Goal: Entertainment & Leisure: Consume media (video, audio)

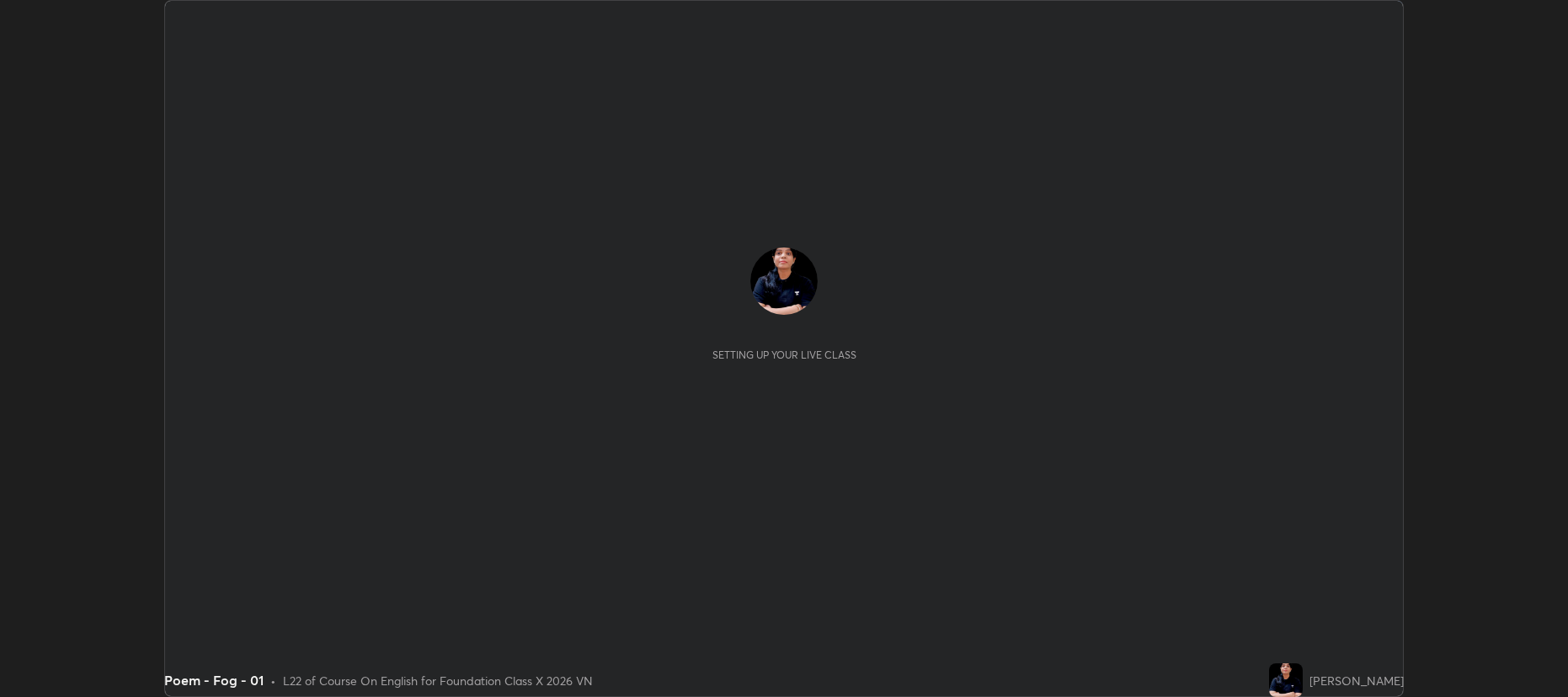
scroll to position [697, 1568]
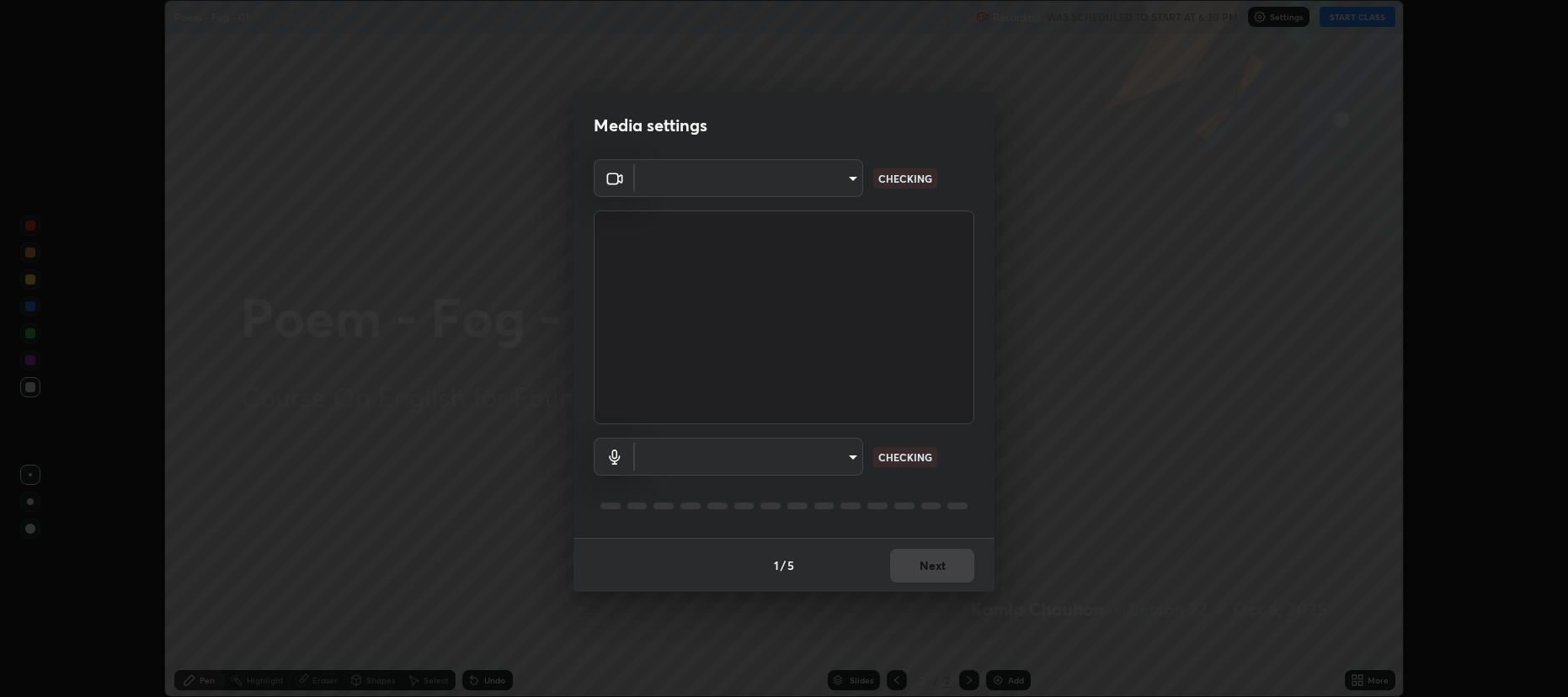
type input "2a561c120c3220b2f8b99532909308587796bda8d732d287aca83a6dd182eb89"
type input "e57f6960a9795a8c2a73ffebd985035ee1316a0e6525c793b51b9b2a3f3063a7"
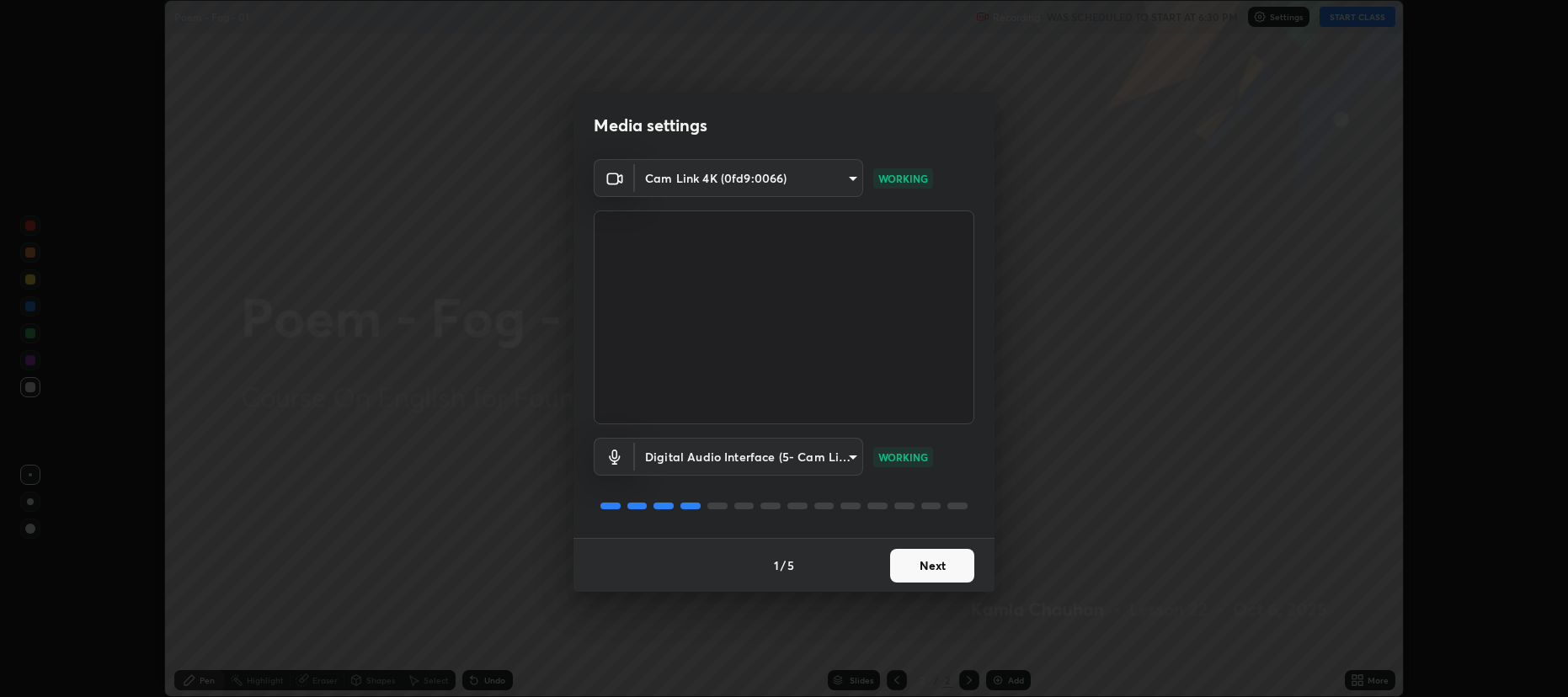
click at [935, 567] on button "Next" at bounding box center [932, 566] width 84 height 34
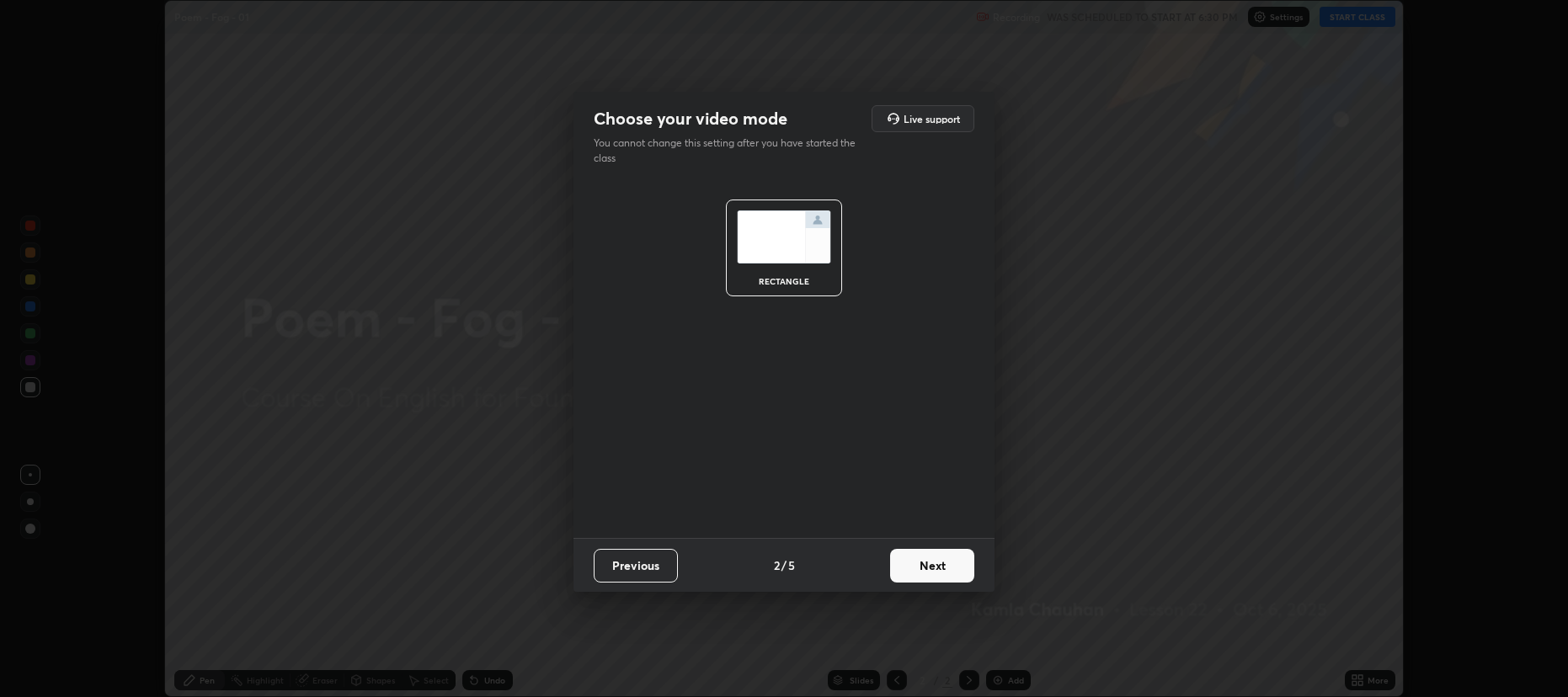
click at [931, 560] on button "Next" at bounding box center [932, 566] width 84 height 34
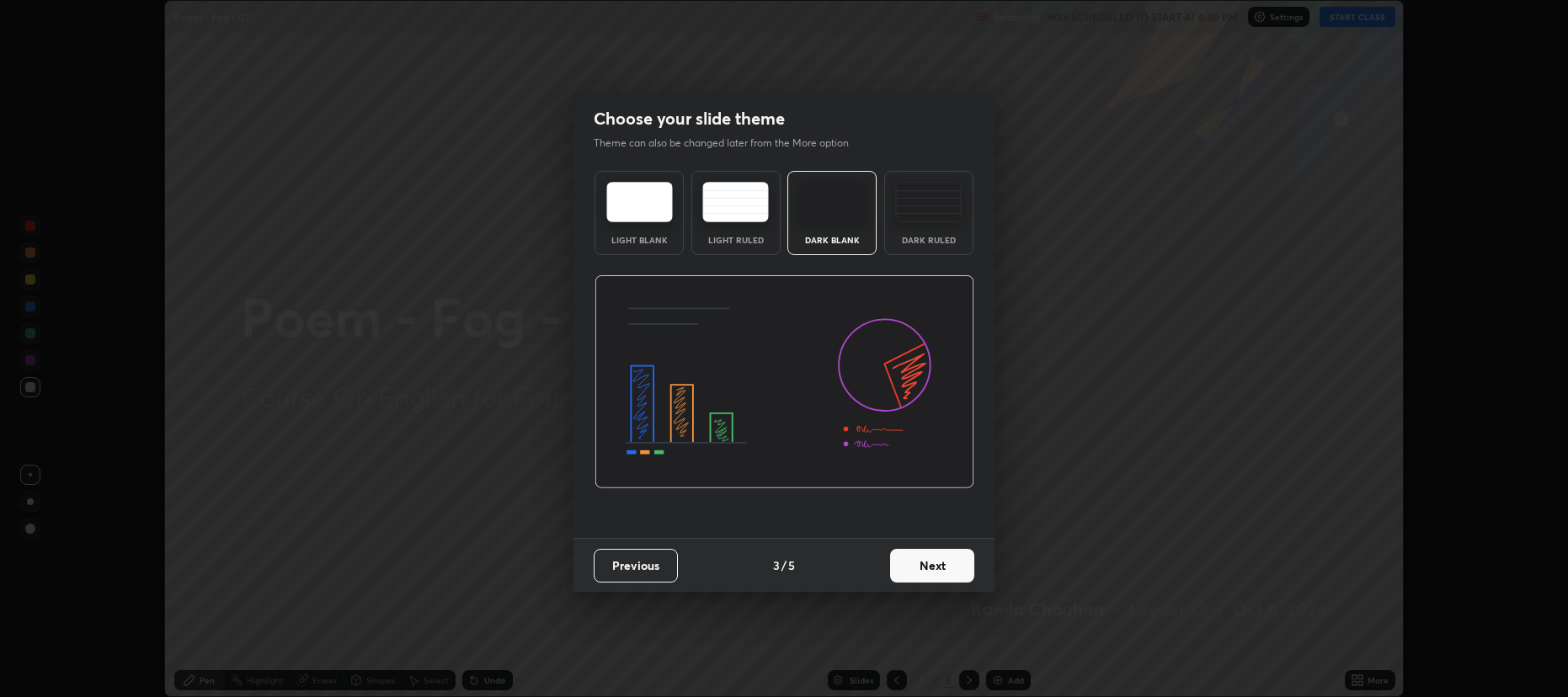
click at [930, 566] on button "Next" at bounding box center [932, 566] width 84 height 34
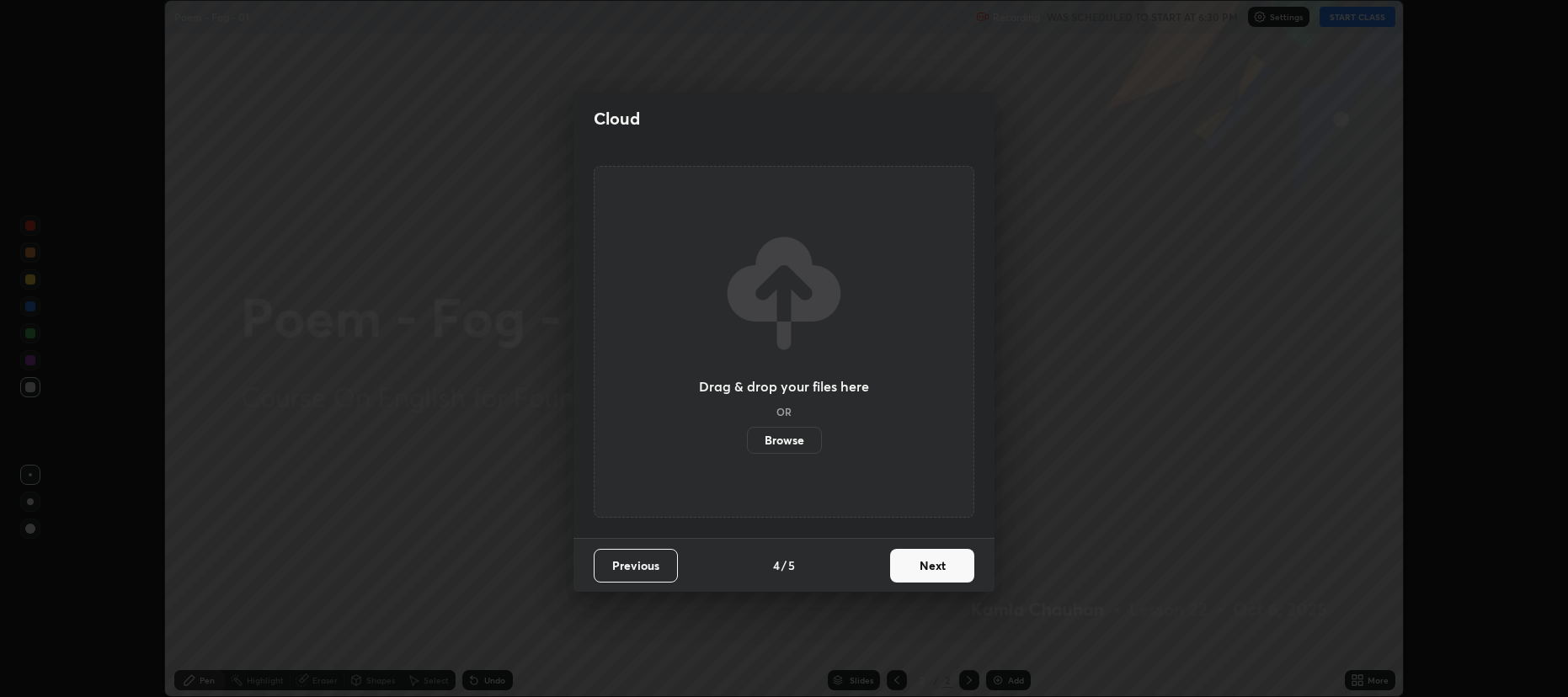
click at [927, 564] on button "Next" at bounding box center [932, 566] width 84 height 34
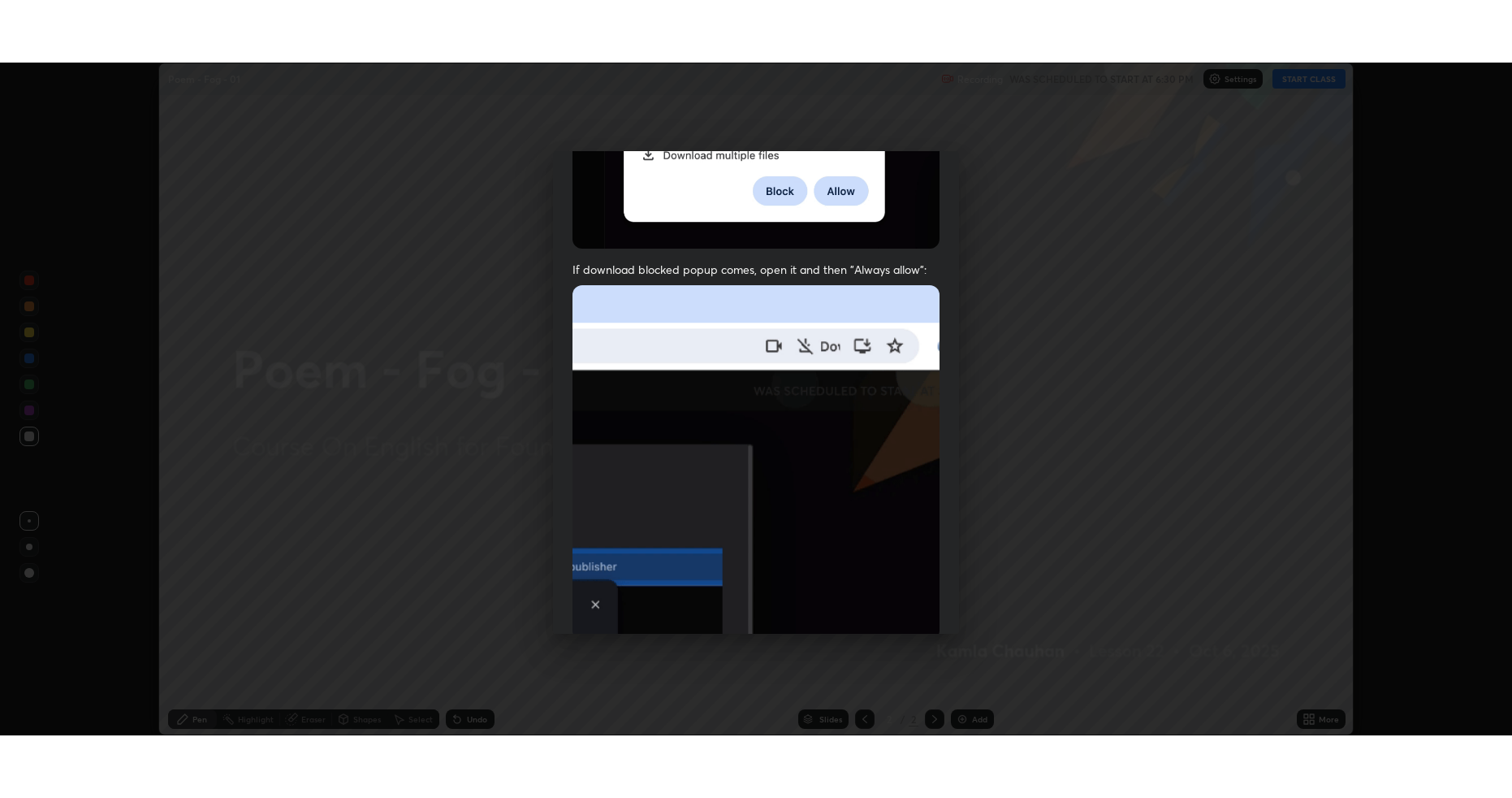
scroll to position [330, 0]
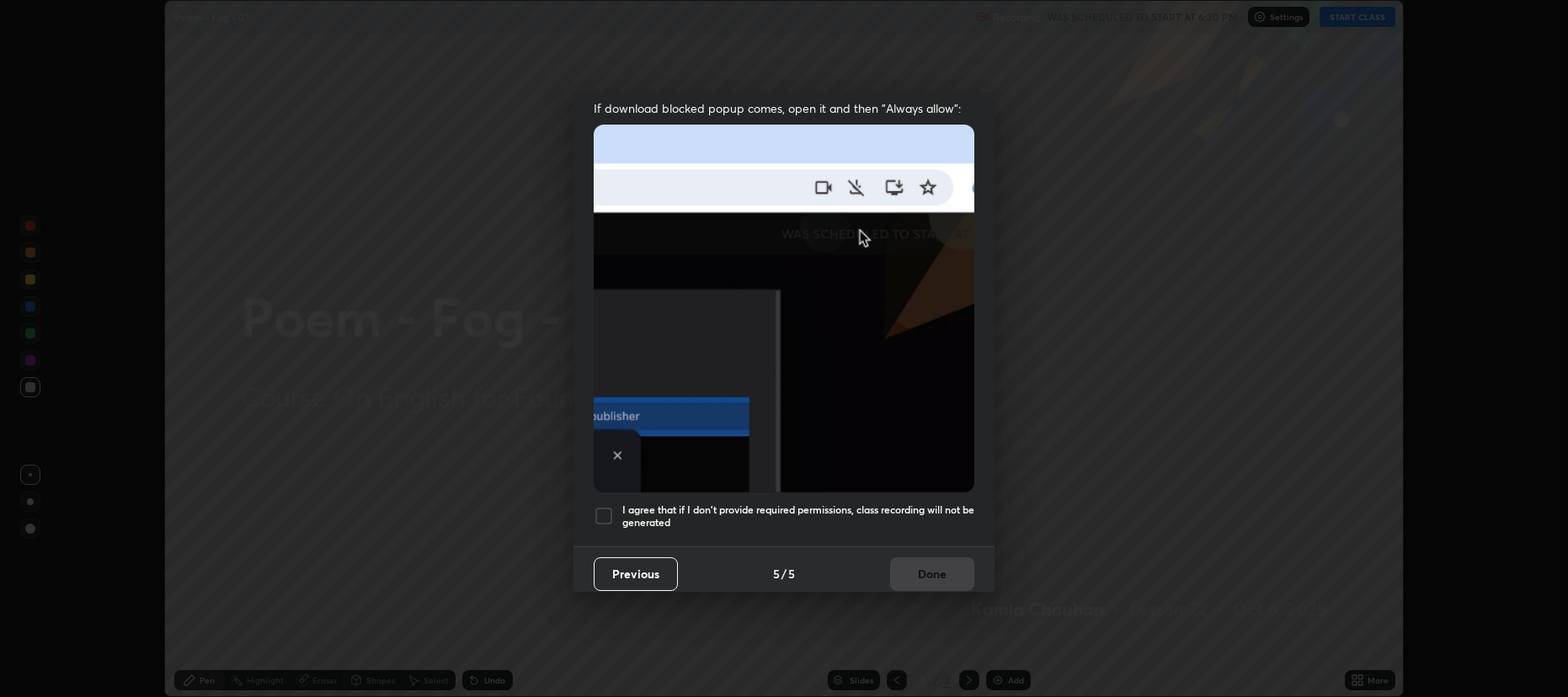
click at [602, 506] on div at bounding box center [604, 515] width 20 height 20
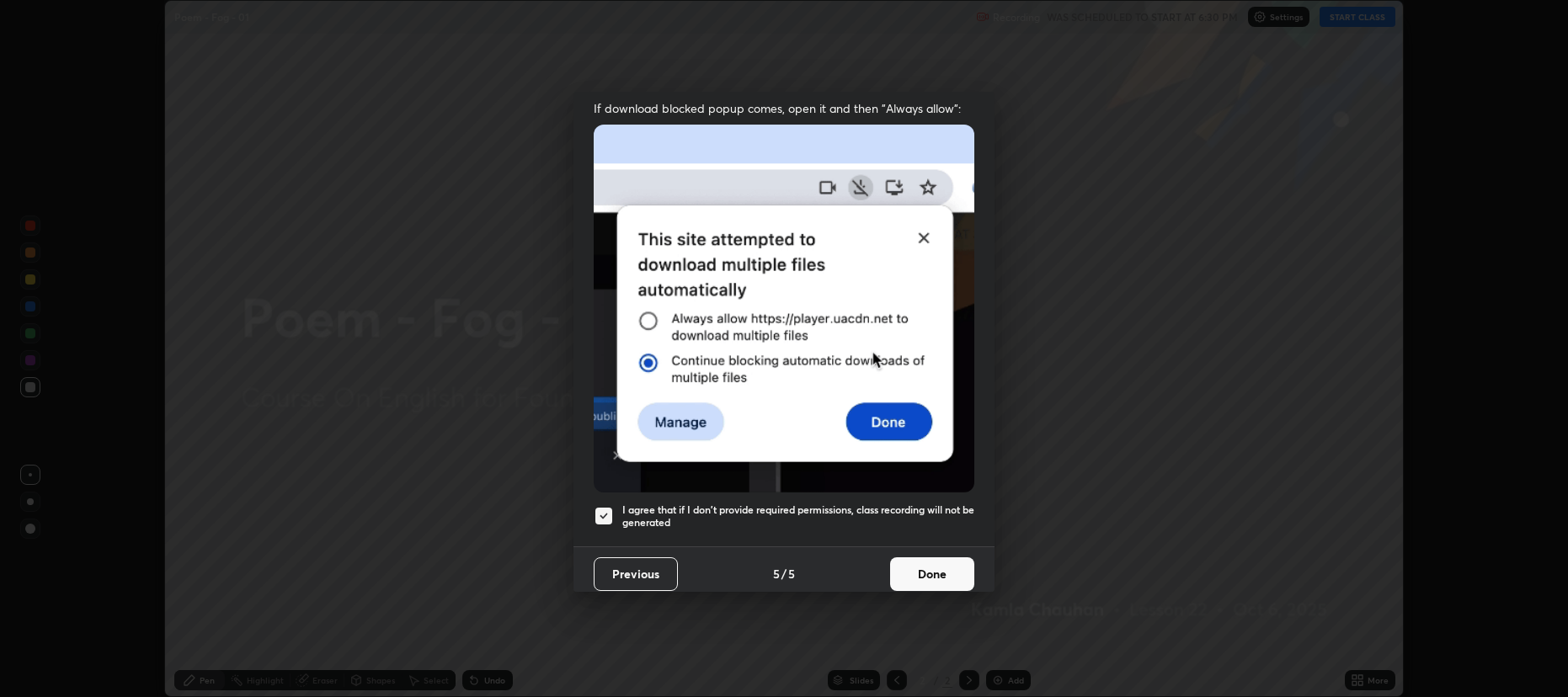
click at [916, 562] on button "Done" at bounding box center [932, 574] width 84 height 34
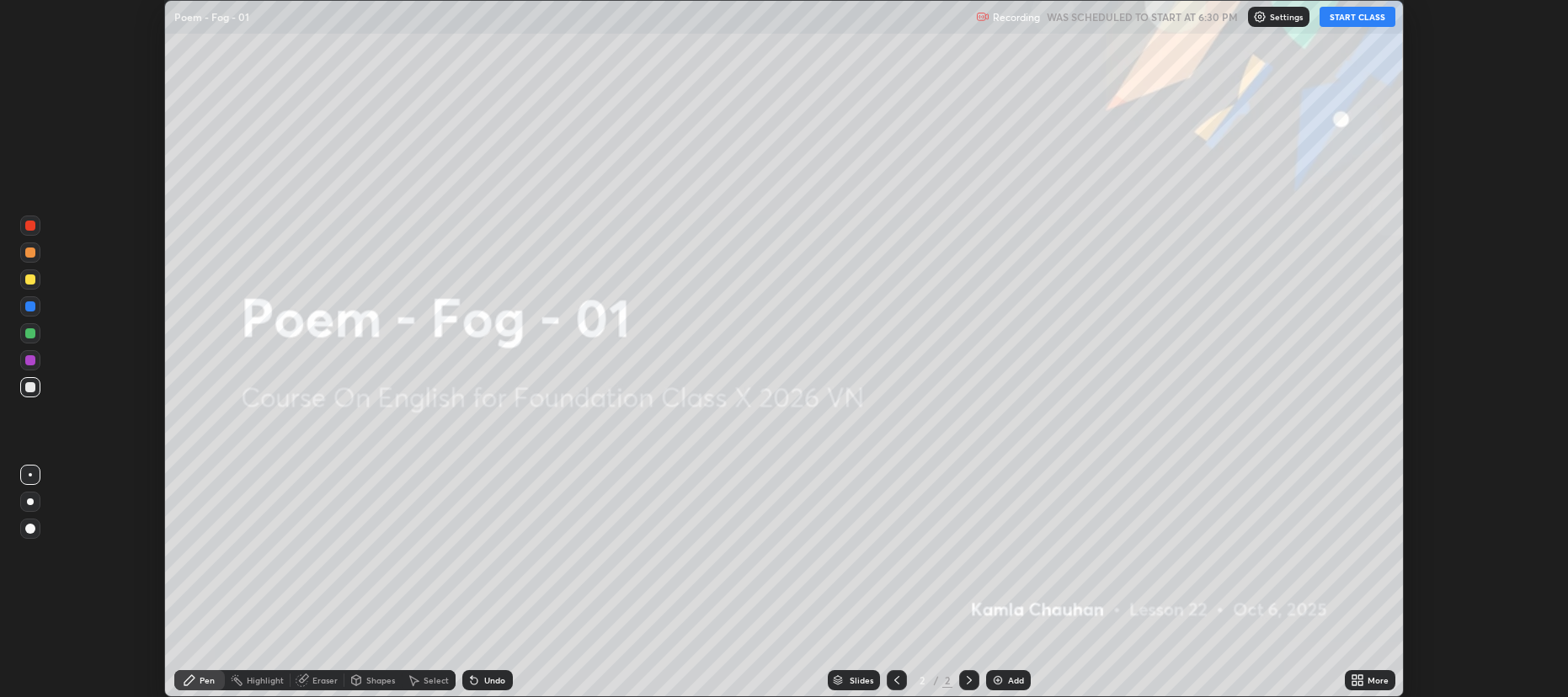
click at [1356, 19] on button "START CLASS" at bounding box center [1358, 16] width 76 height 20
click at [1360, 679] on icon at bounding box center [1361, 677] width 4 height 4
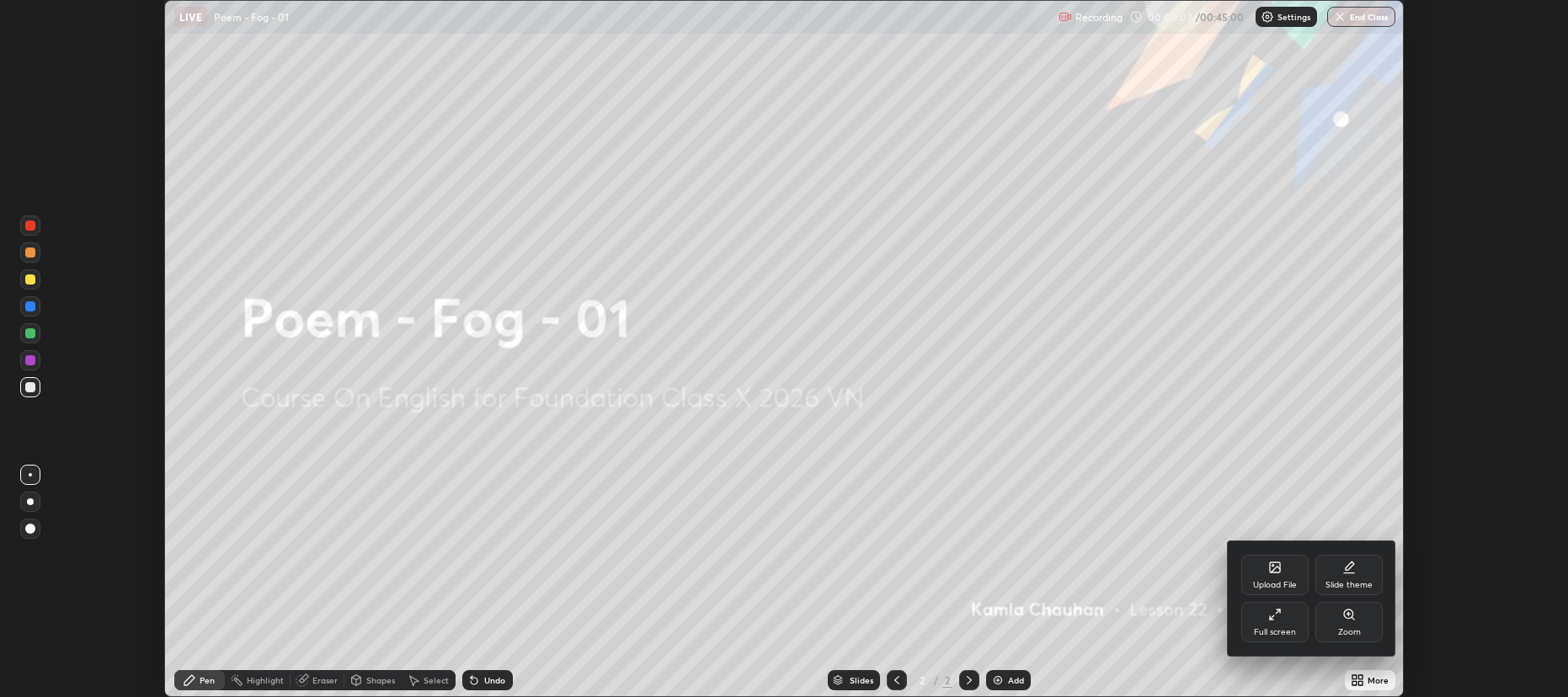
click at [1271, 628] on div "Full screen" at bounding box center [1275, 632] width 43 height 9
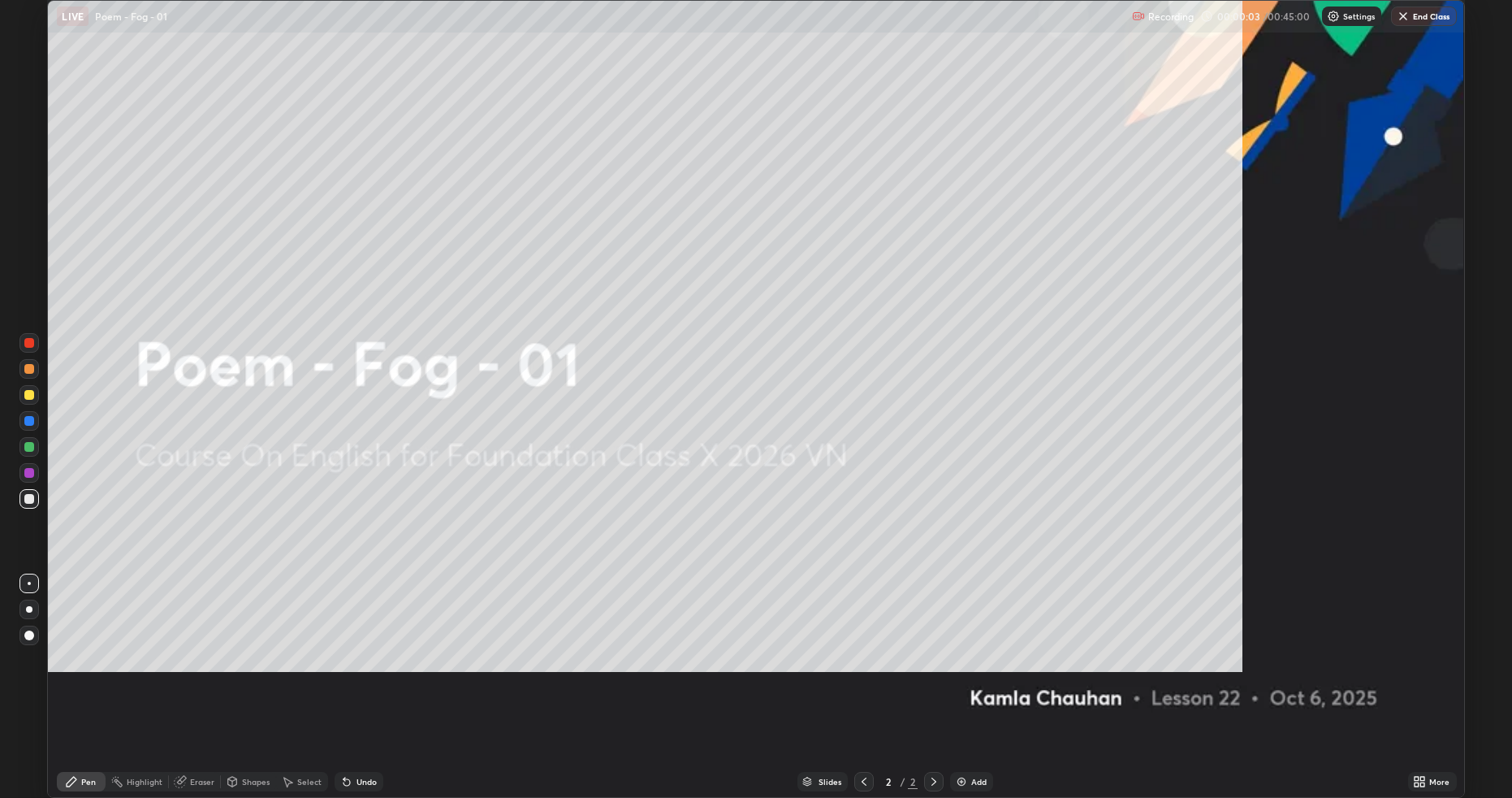
scroll to position [797, 1512]
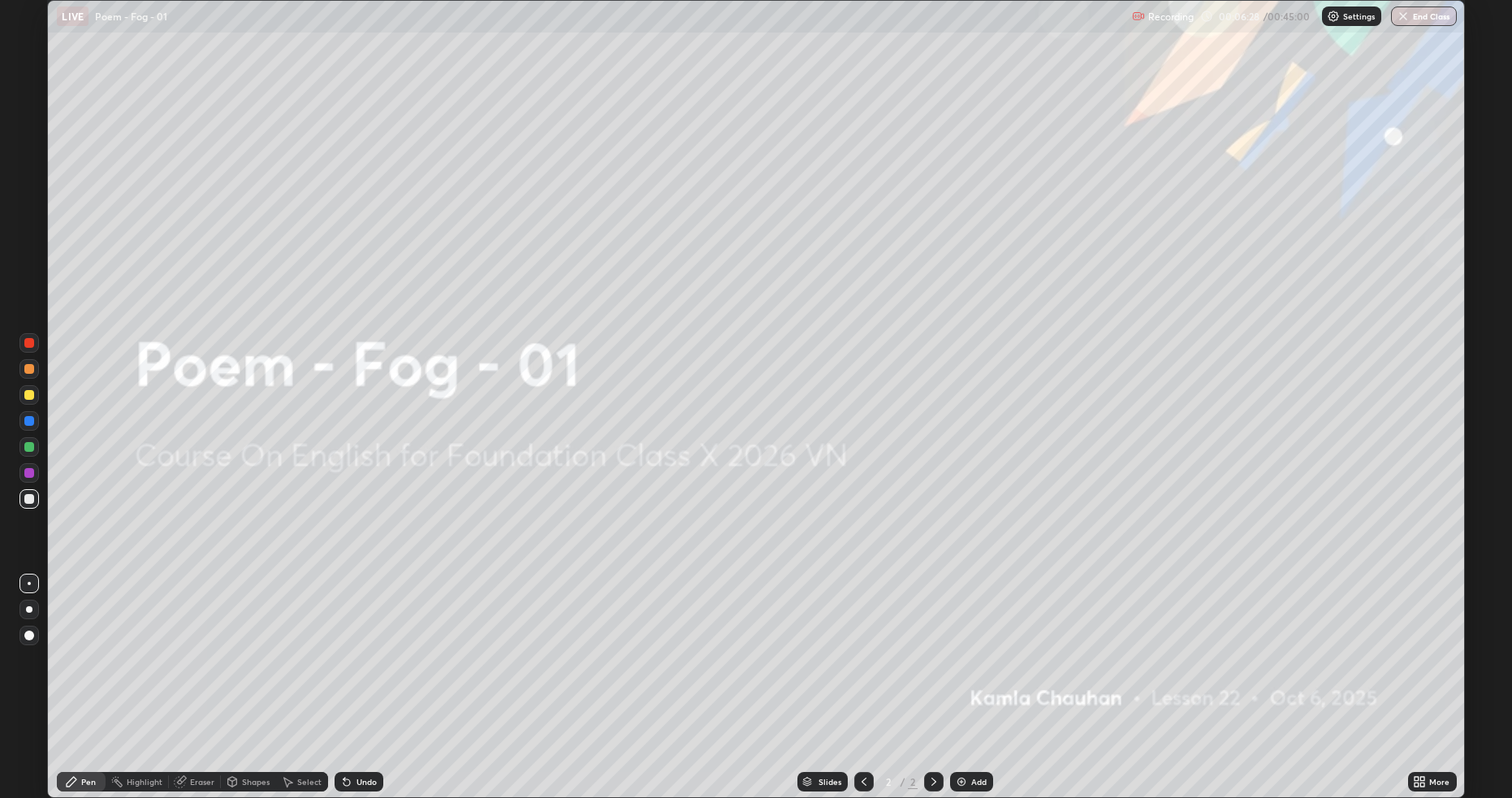
click at [960, 672] on div "Add" at bounding box center [971, 782] width 43 height 19
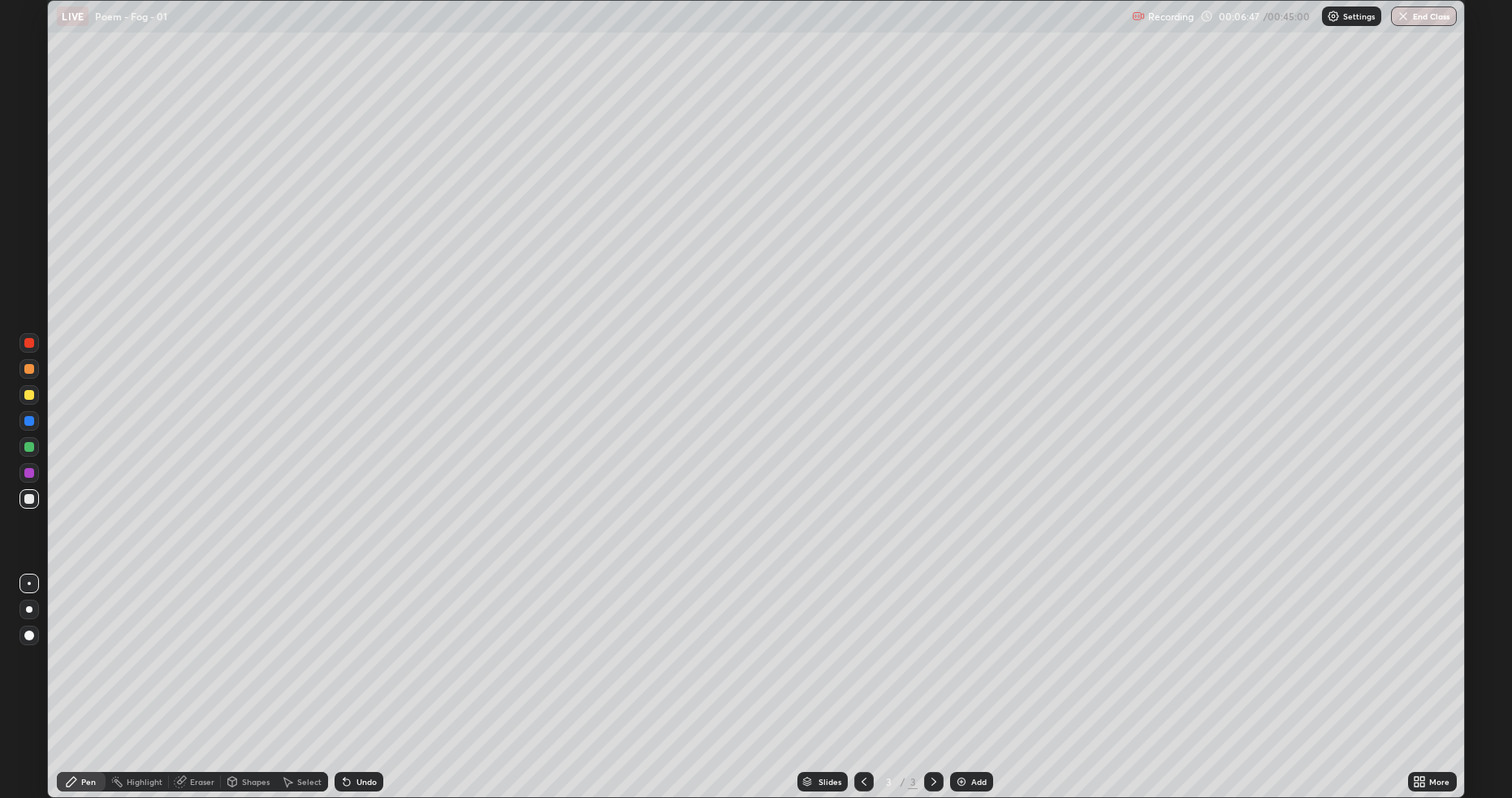
click at [118, 672] on rect at bounding box center [119, 783] width 8 height 8
click at [182, 672] on icon at bounding box center [182, 780] width 9 height 8
click at [79, 672] on div "Pen" at bounding box center [80, 782] width 48 height 19
click at [28, 583] on div at bounding box center [29, 583] width 4 height 4
click at [26, 369] on div at bounding box center [29, 369] width 10 height 10
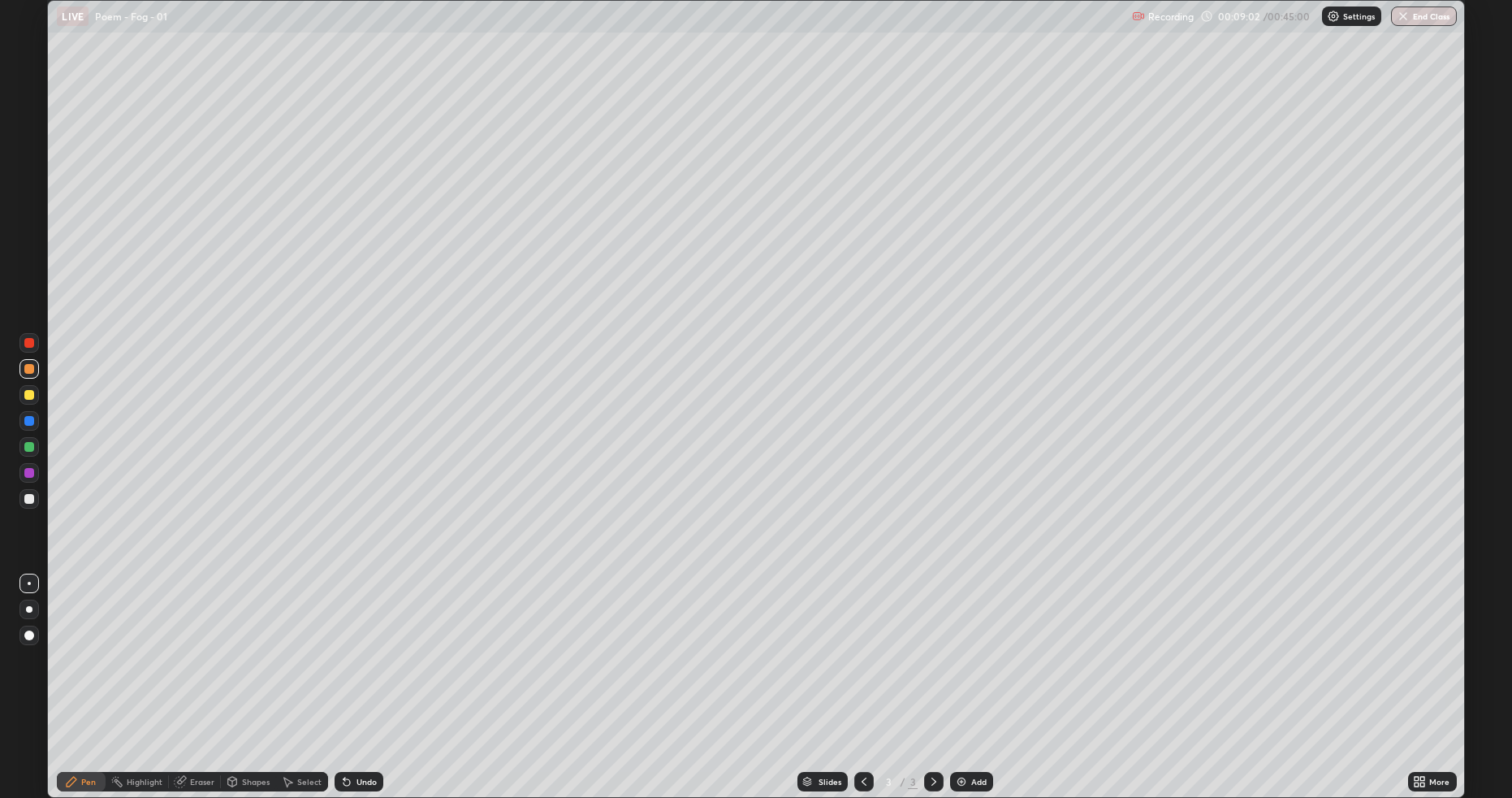
click at [30, 495] on div at bounding box center [29, 499] width 10 height 10
click at [27, 446] on div at bounding box center [29, 446] width 10 height 10
click at [28, 369] on div at bounding box center [29, 369] width 10 height 10
click at [26, 498] on div at bounding box center [29, 499] width 10 height 10
click at [959, 672] on img at bounding box center [962, 782] width 13 height 13
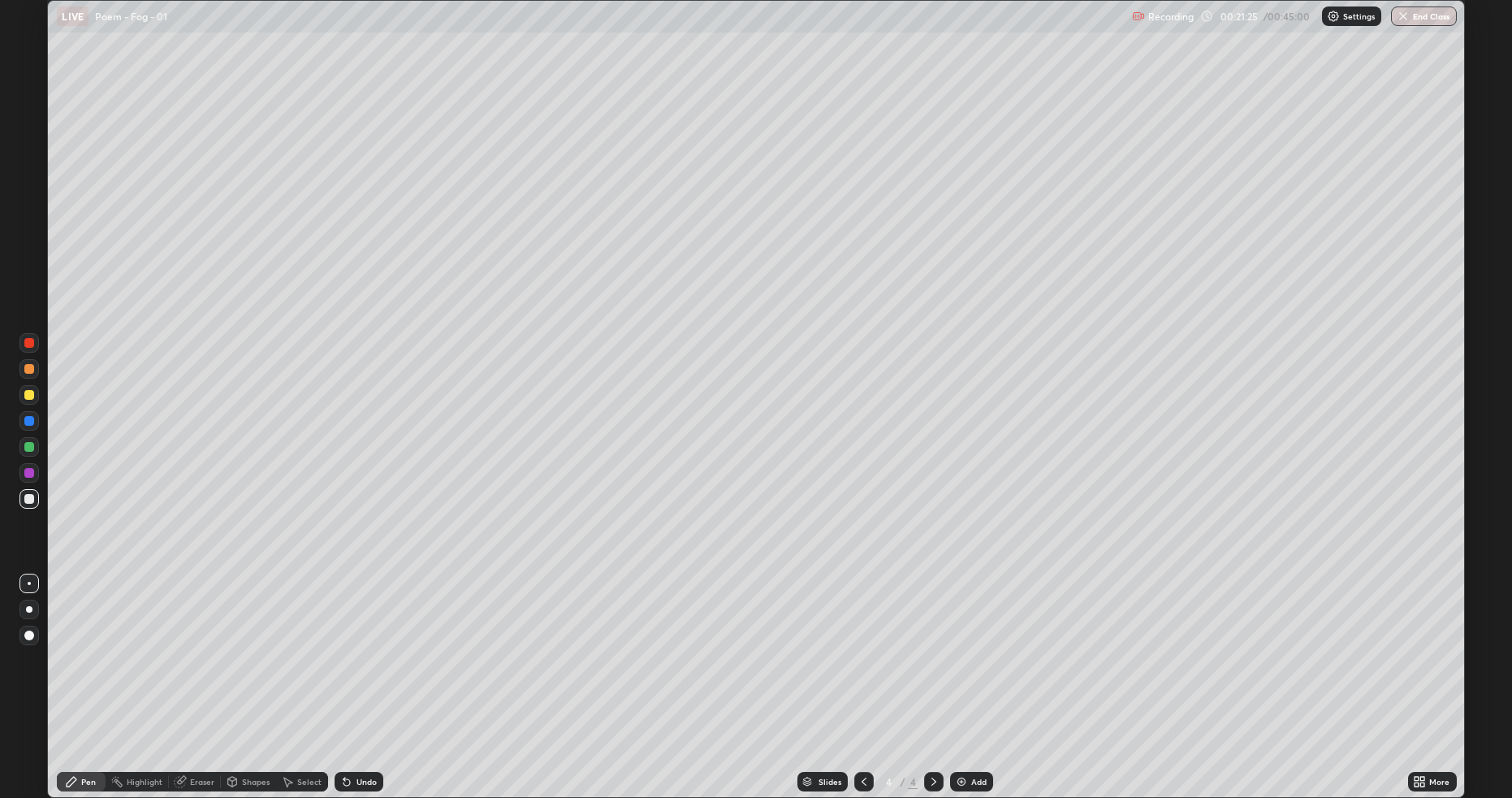
click at [25, 499] on div at bounding box center [29, 499] width 10 height 10
click at [28, 369] on div at bounding box center [29, 369] width 10 height 10
click at [955, 672] on img at bounding box center [962, 782] width 13 height 13
click at [30, 369] on div at bounding box center [29, 369] width 10 height 10
click at [26, 499] on div at bounding box center [29, 499] width 10 height 10
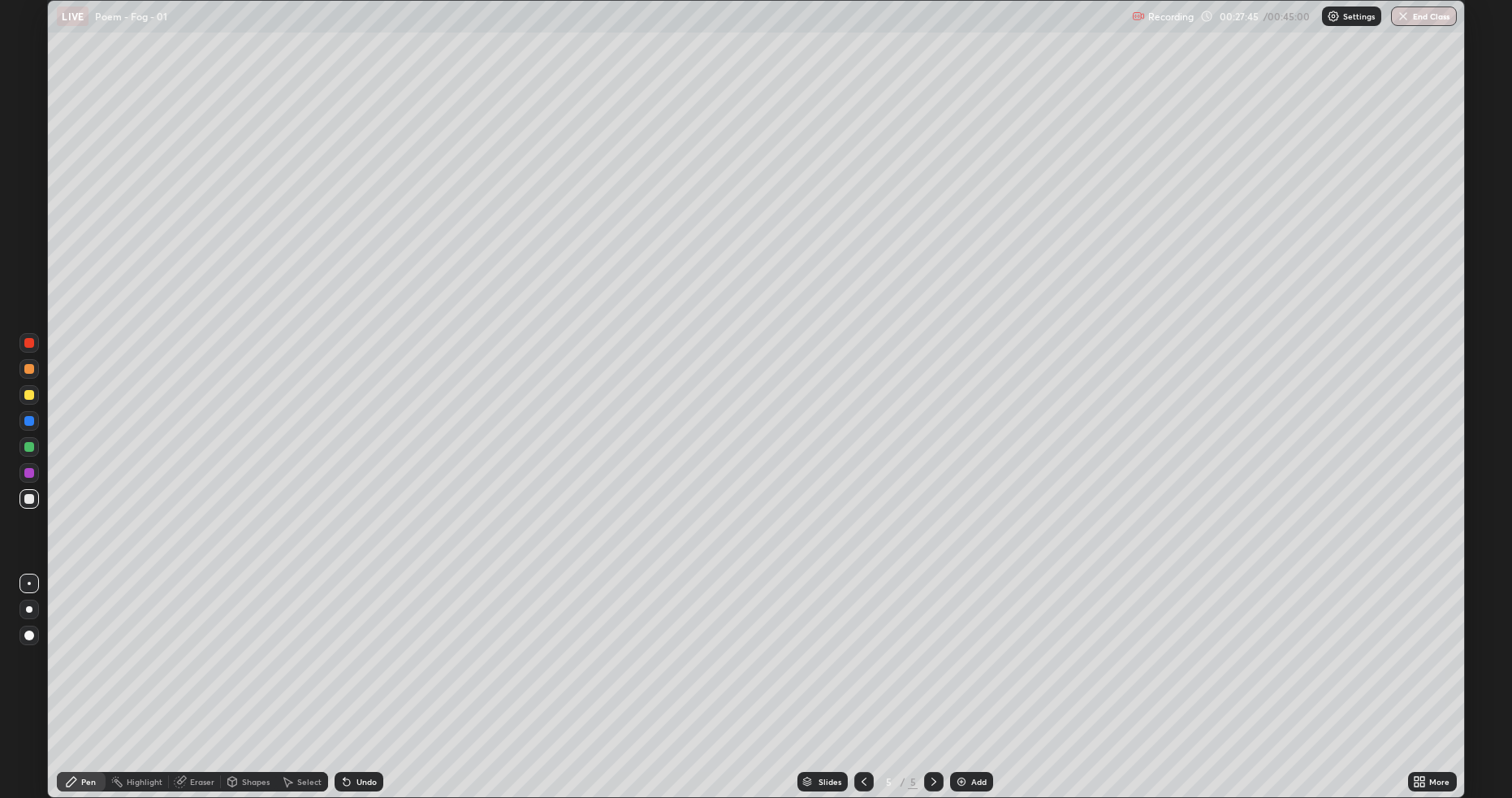
click at [29, 367] on div at bounding box center [29, 369] width 10 height 10
click at [26, 499] on div at bounding box center [29, 499] width 10 height 10
click at [1402, 20] on img "button" at bounding box center [1404, 16] width 13 height 13
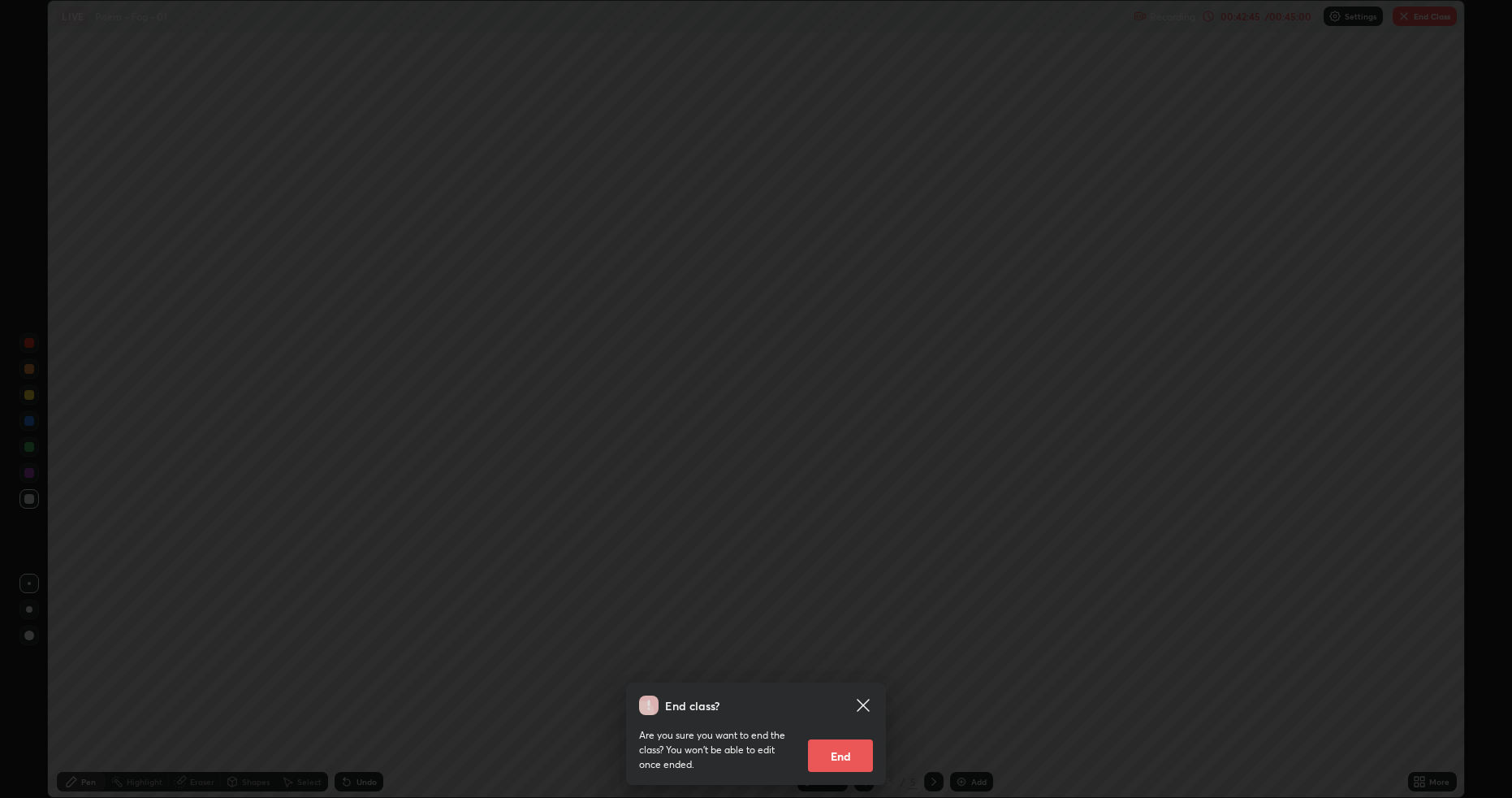
click at [846, 672] on button "End" at bounding box center [840, 756] width 65 height 33
